Goal: Information Seeking & Learning: Learn about a topic

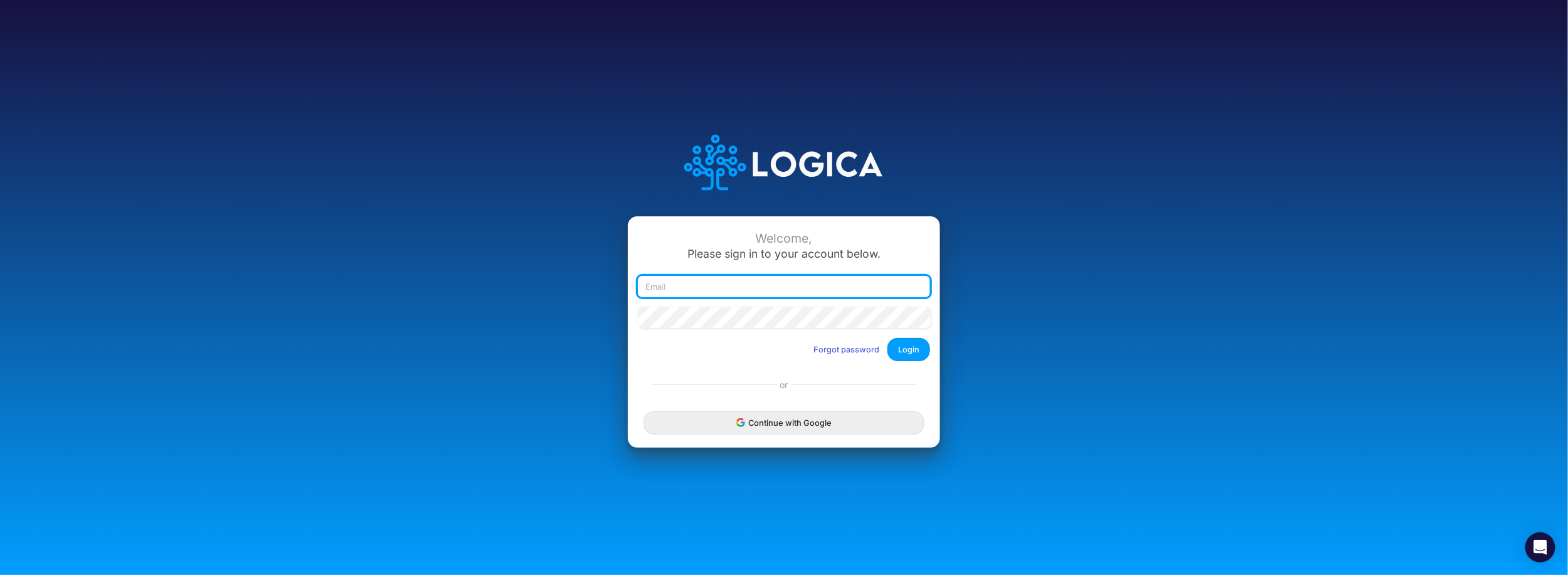
type input "bbradfield@cassling.com"
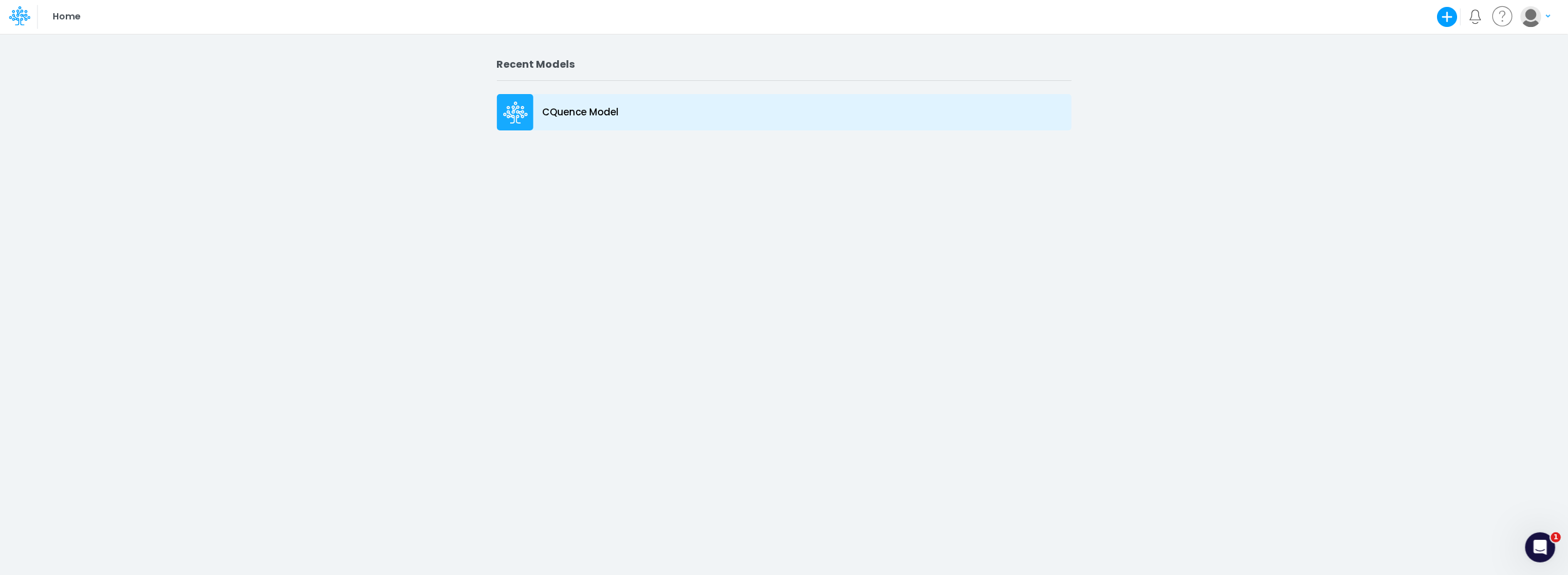
click at [525, 116] on icon at bounding box center [516, 113] width 25 height 22
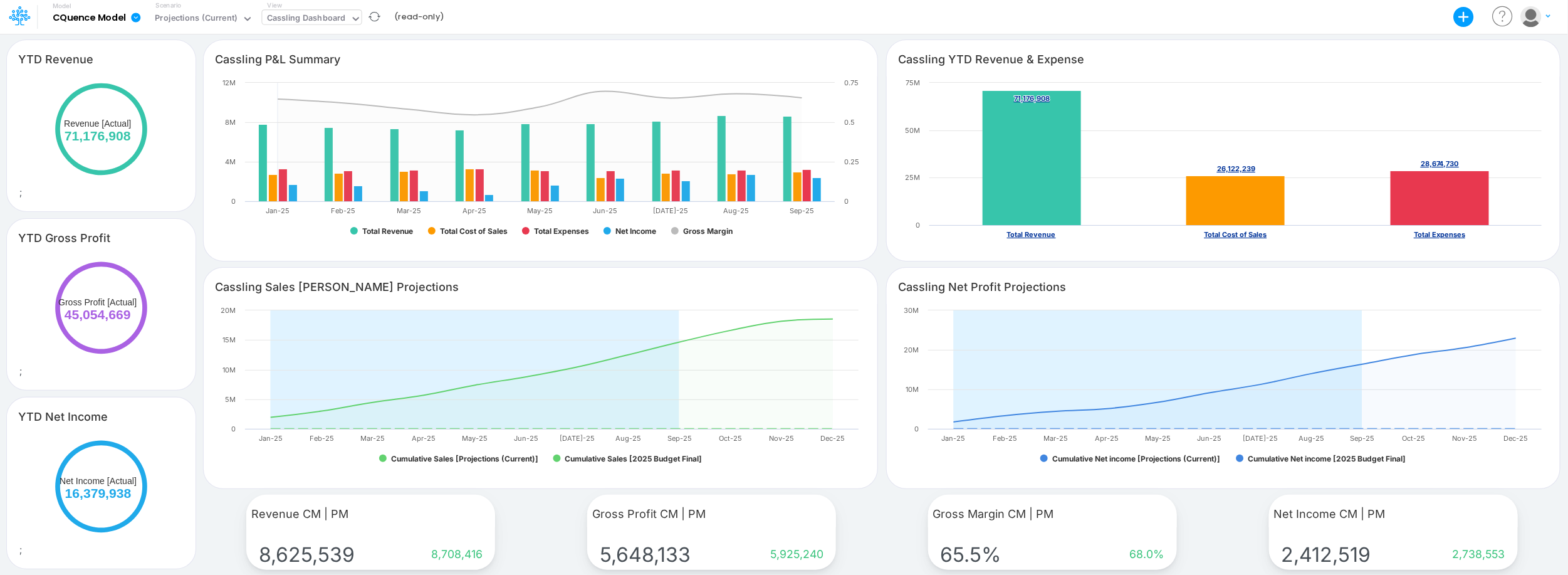
click at [351, 17] on icon at bounding box center [356, 19] width 12 height 12
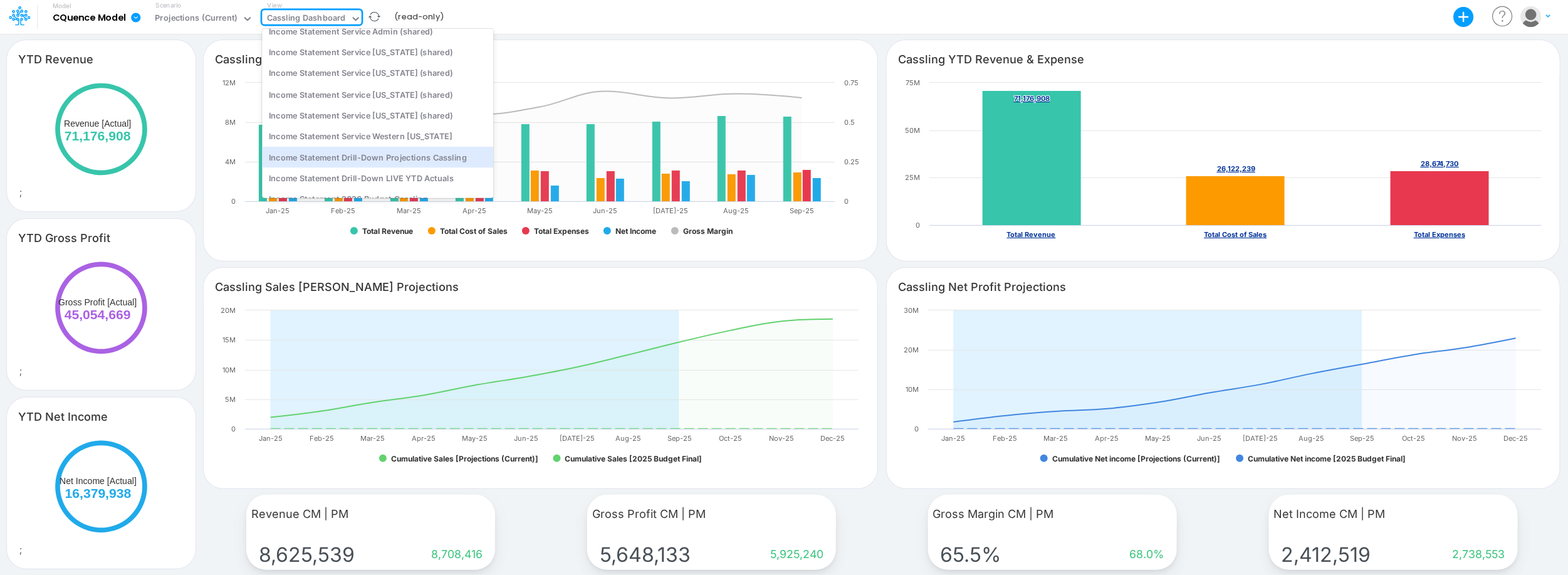
scroll to position [375, 0]
click at [364, 119] on div "Income Statement Drill-Down LIVE YTD Actuals" at bounding box center [378, 122] width 231 height 20
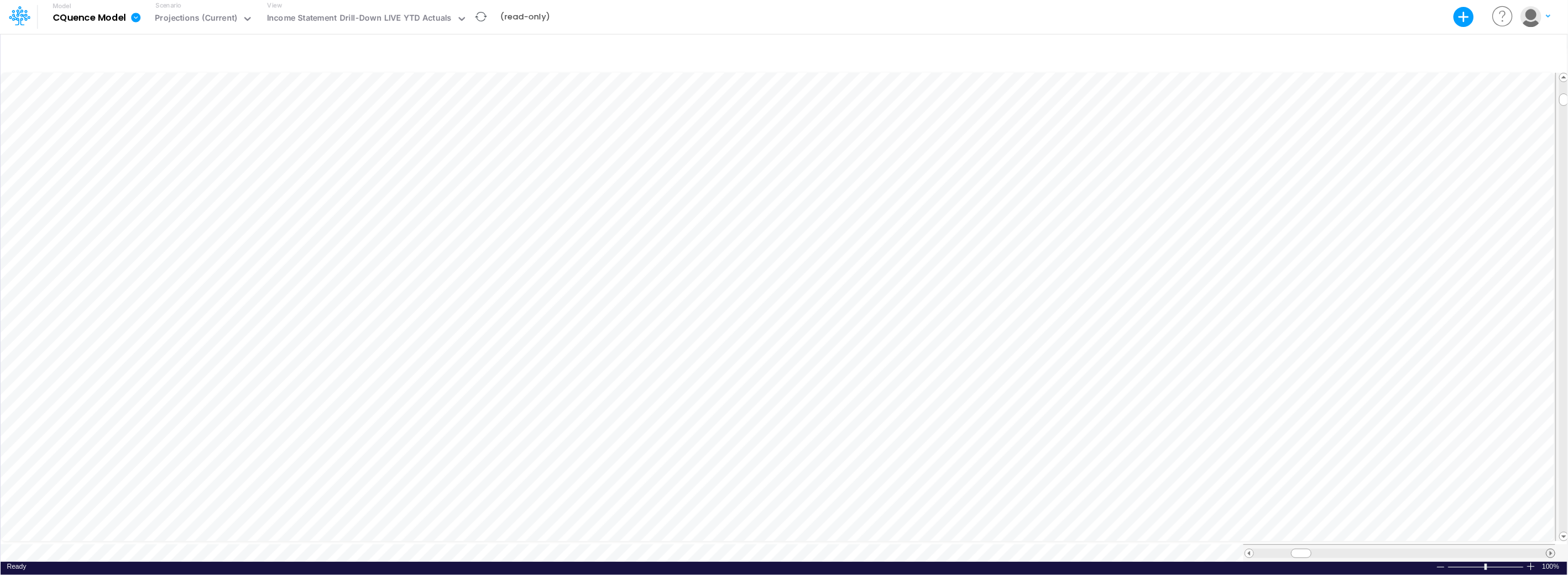
click at [1551, 549] on span at bounding box center [1551, 553] width 8 height 8
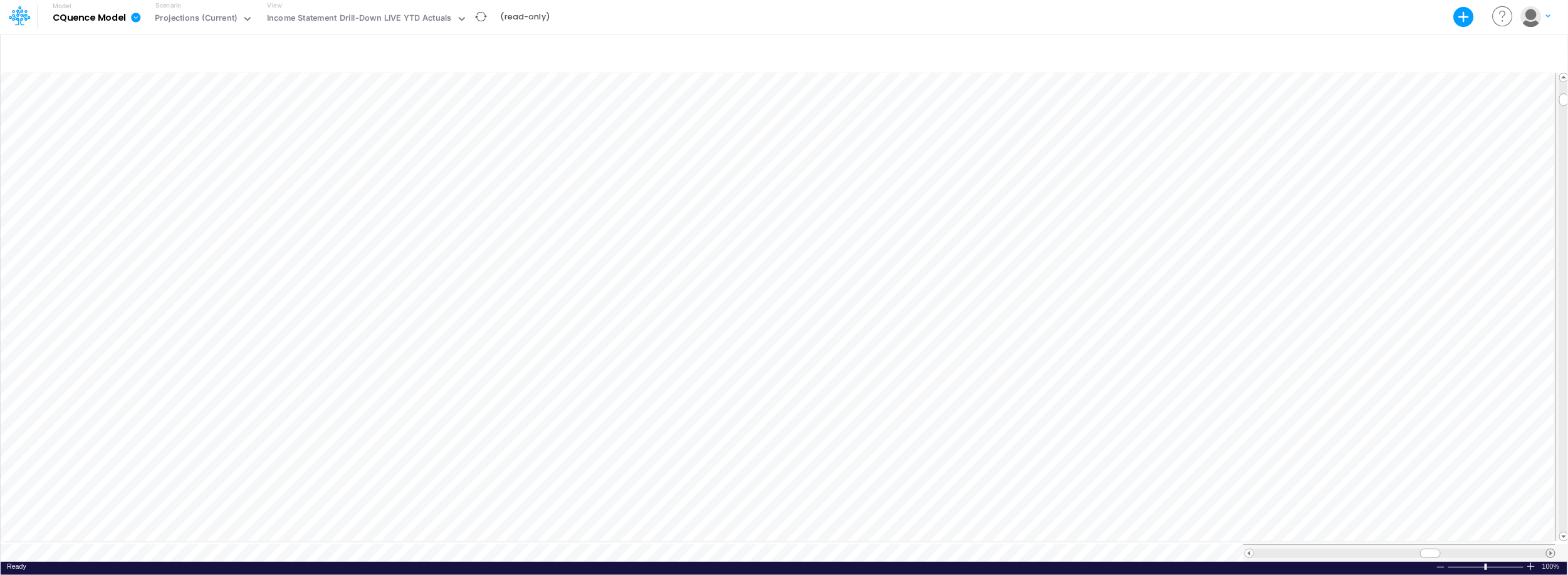
click at [1551, 549] on span at bounding box center [1551, 553] width 8 height 8
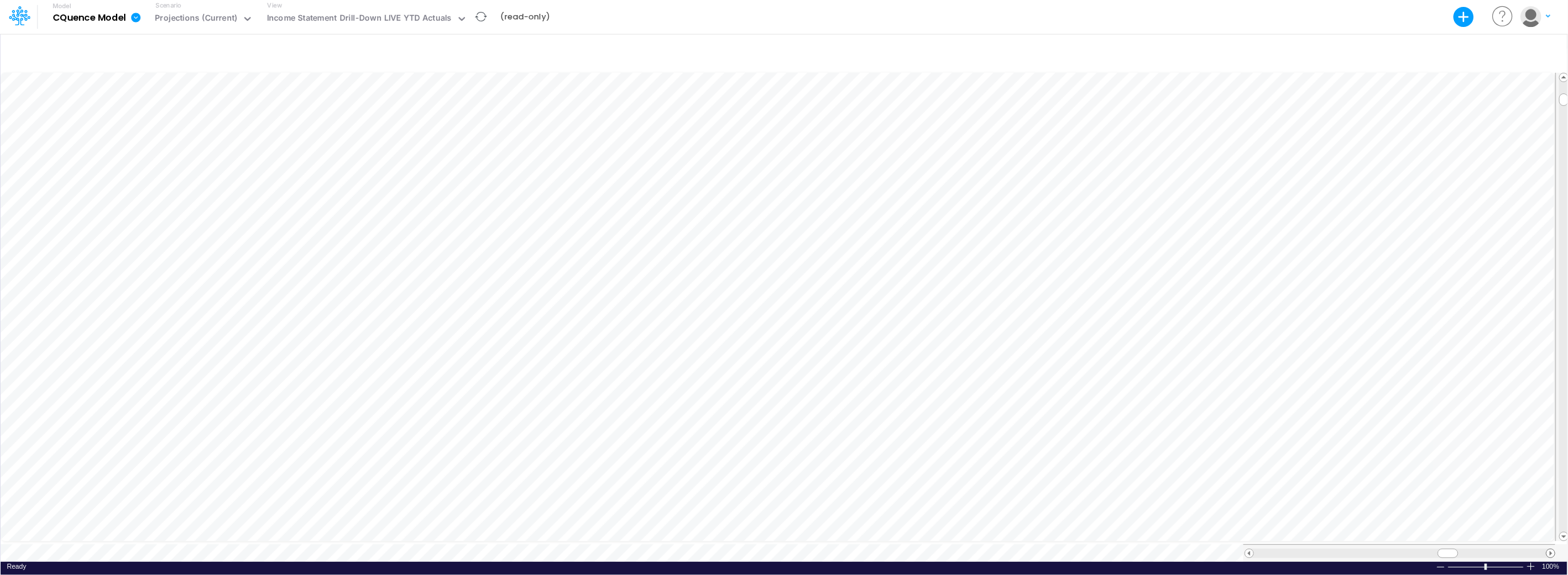
click at [1551, 549] on span at bounding box center [1551, 553] width 8 height 8
click at [1247, 549] on span at bounding box center [1249, 553] width 8 height 8
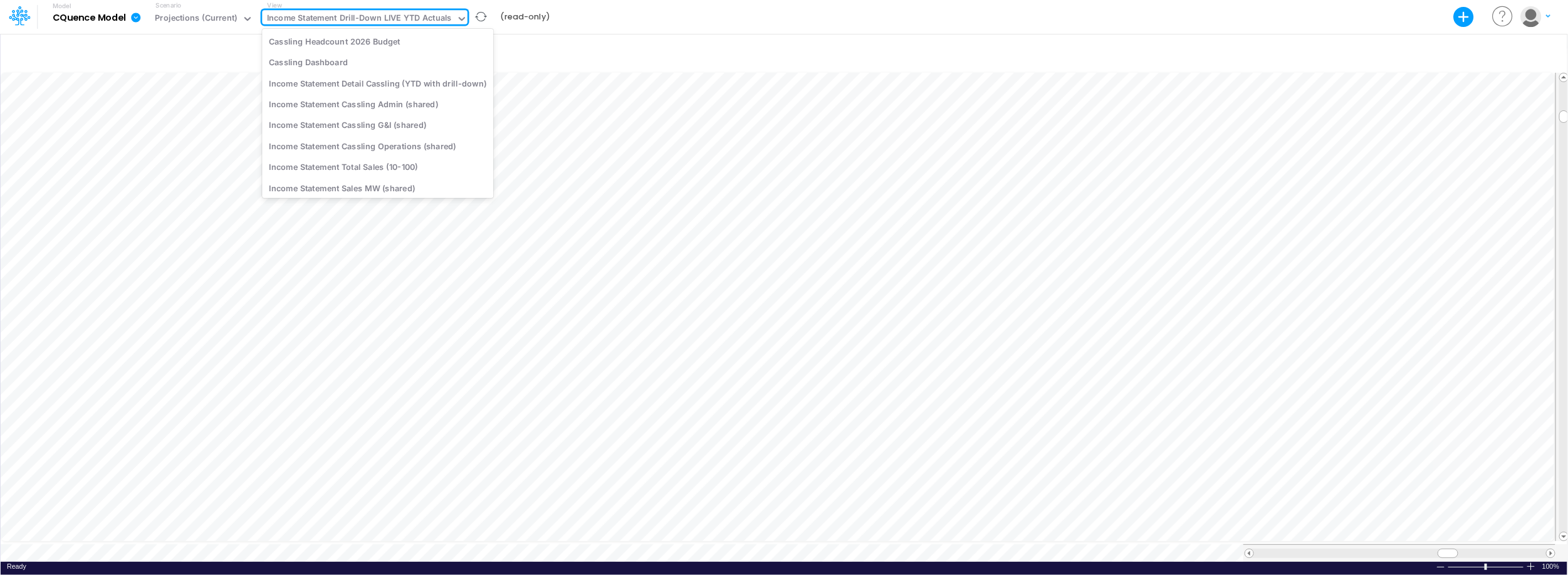
click at [458, 17] on icon at bounding box center [461, 18] width 6 height 4
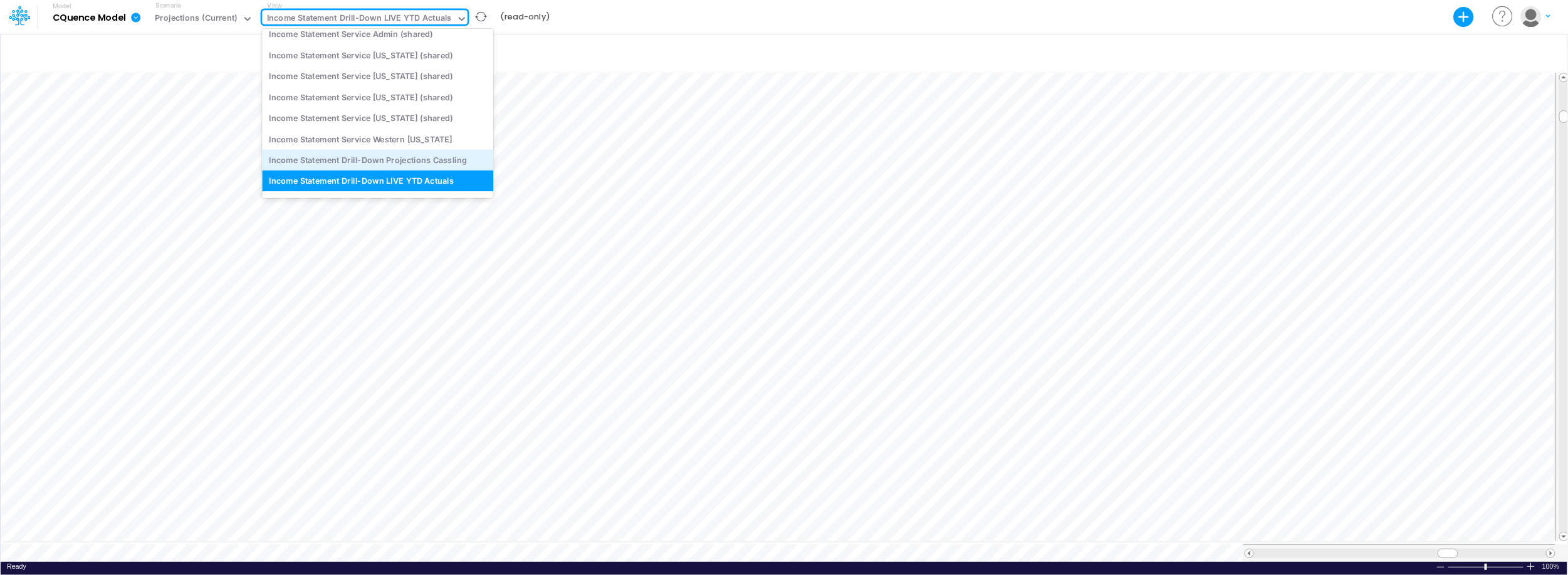
click at [401, 162] on div "Income Statement Drill-Down Projections Cassling" at bounding box center [378, 159] width 231 height 20
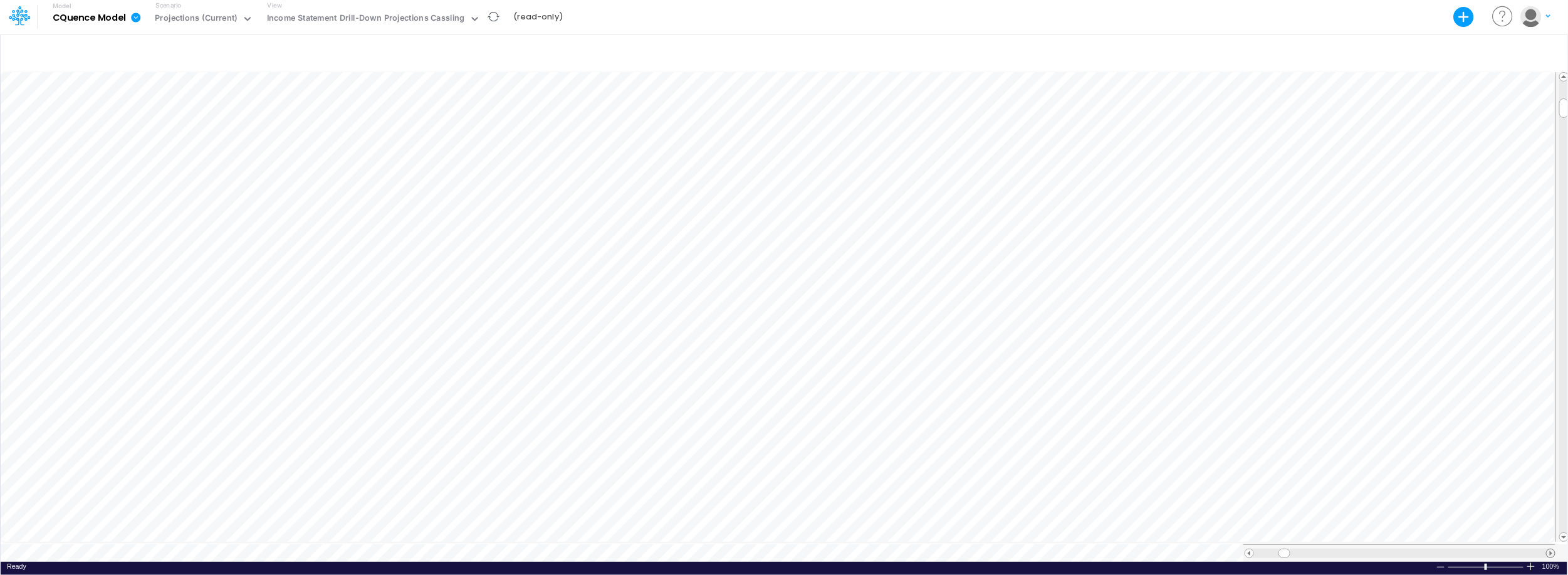
click at [1551, 549] on span at bounding box center [1551, 553] width 8 height 8
click at [1548, 549] on span at bounding box center [1551, 553] width 8 height 8
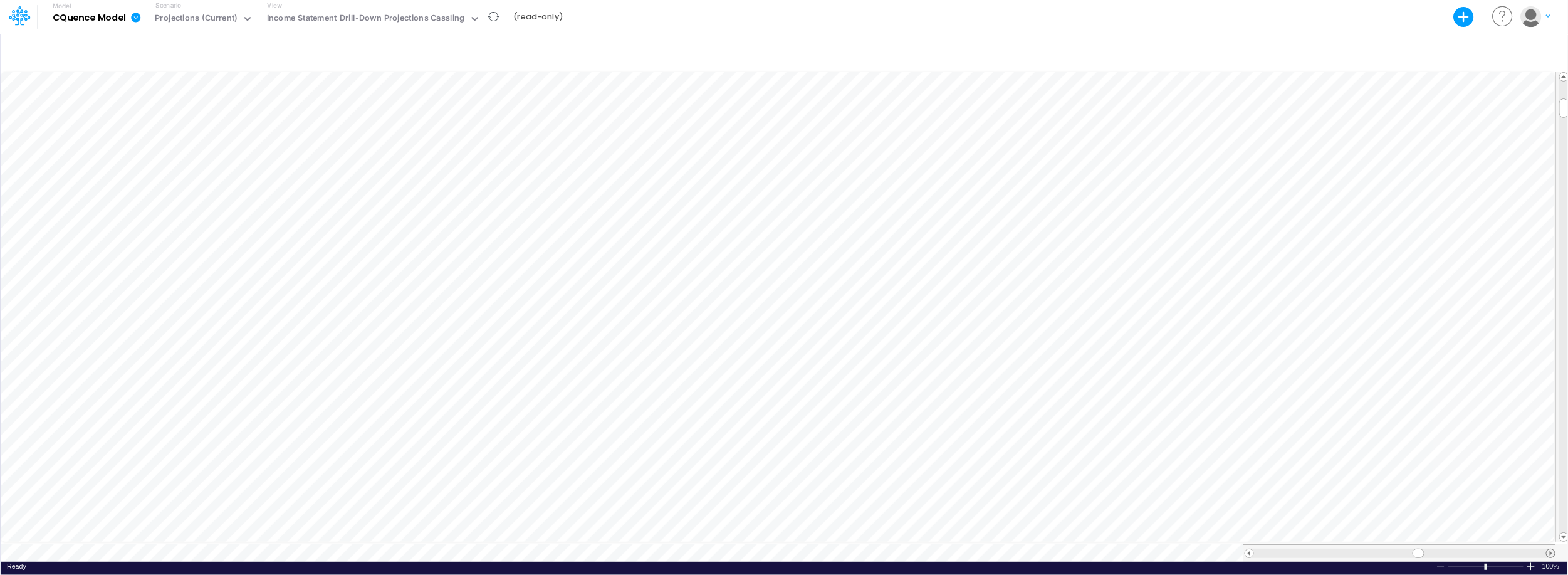
click at [1548, 549] on span at bounding box center [1551, 553] width 8 height 8
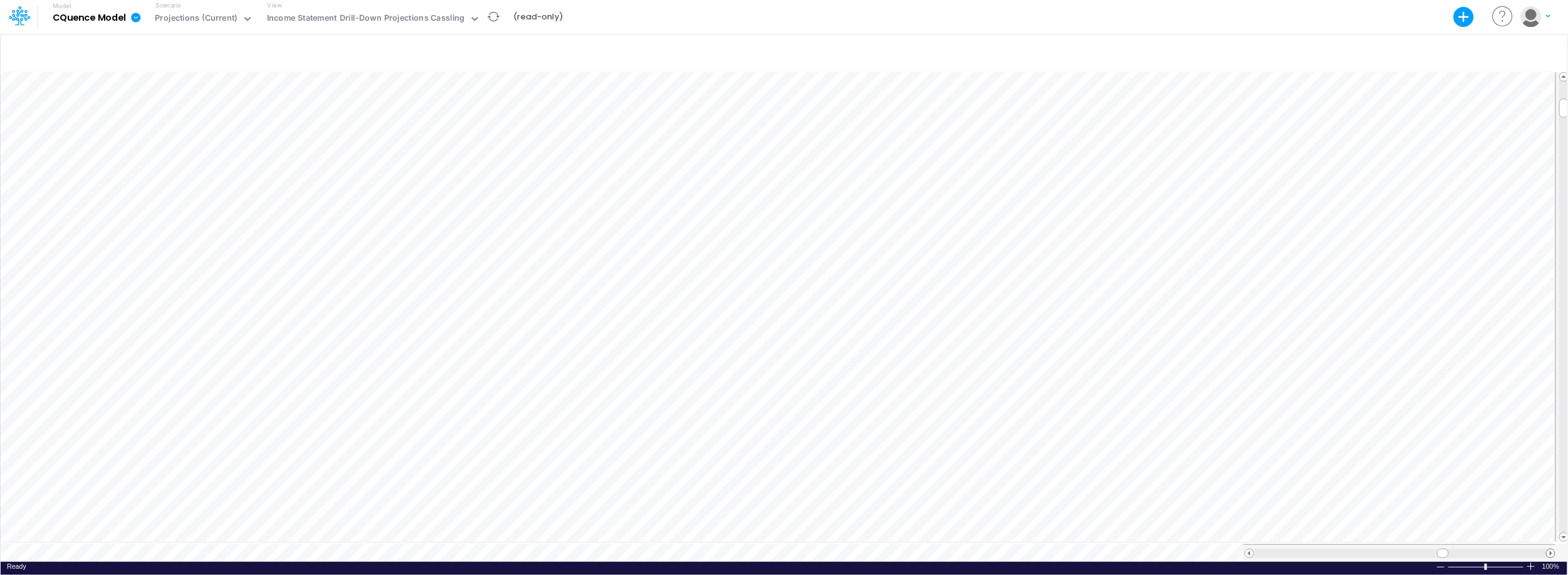
click at [1548, 549] on span at bounding box center [1551, 553] width 8 height 8
click at [1250, 549] on span at bounding box center [1249, 553] width 8 height 8
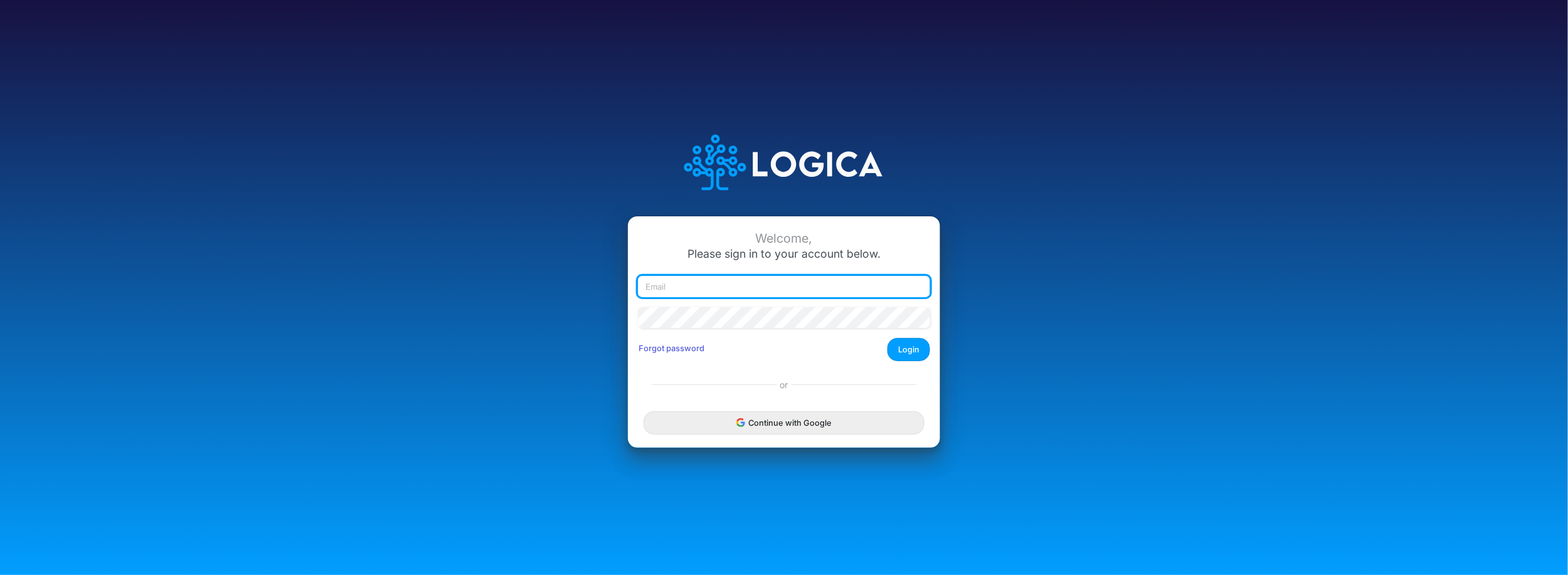
type input "bbradfield@cassling.com"
